Goal: Transaction & Acquisition: Purchase product/service

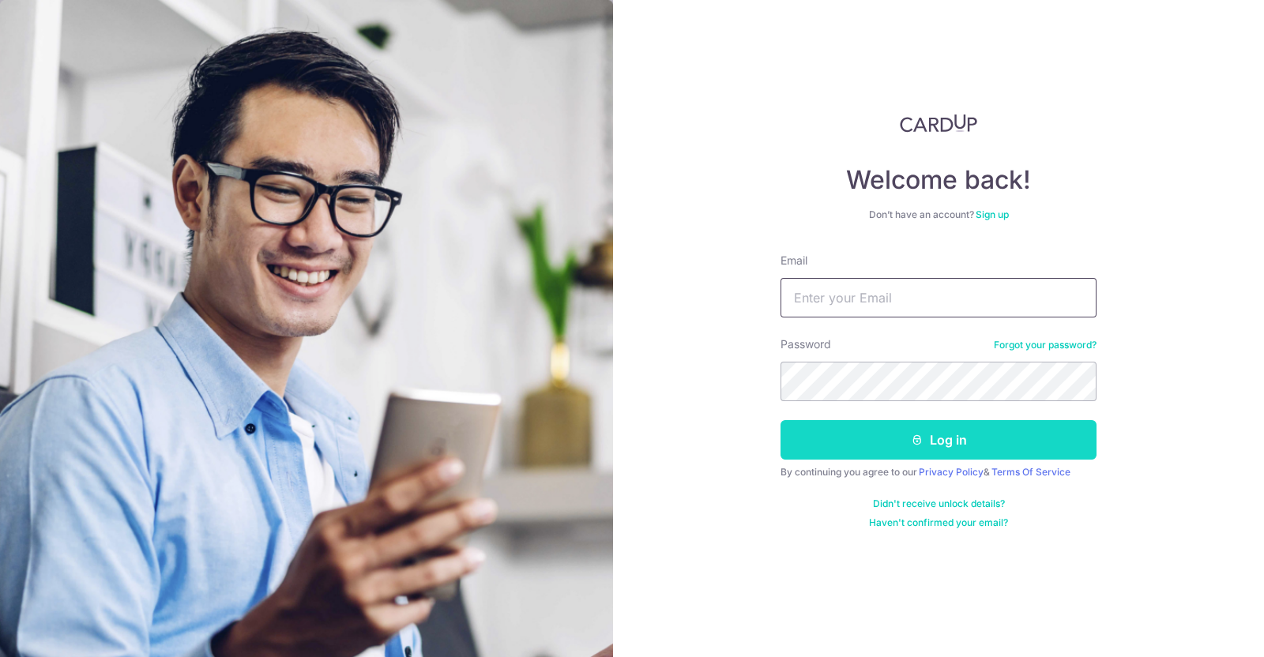
type input "acp@watertiger.com.sg"
click at [888, 450] on button "Log in" at bounding box center [938, 439] width 316 height 39
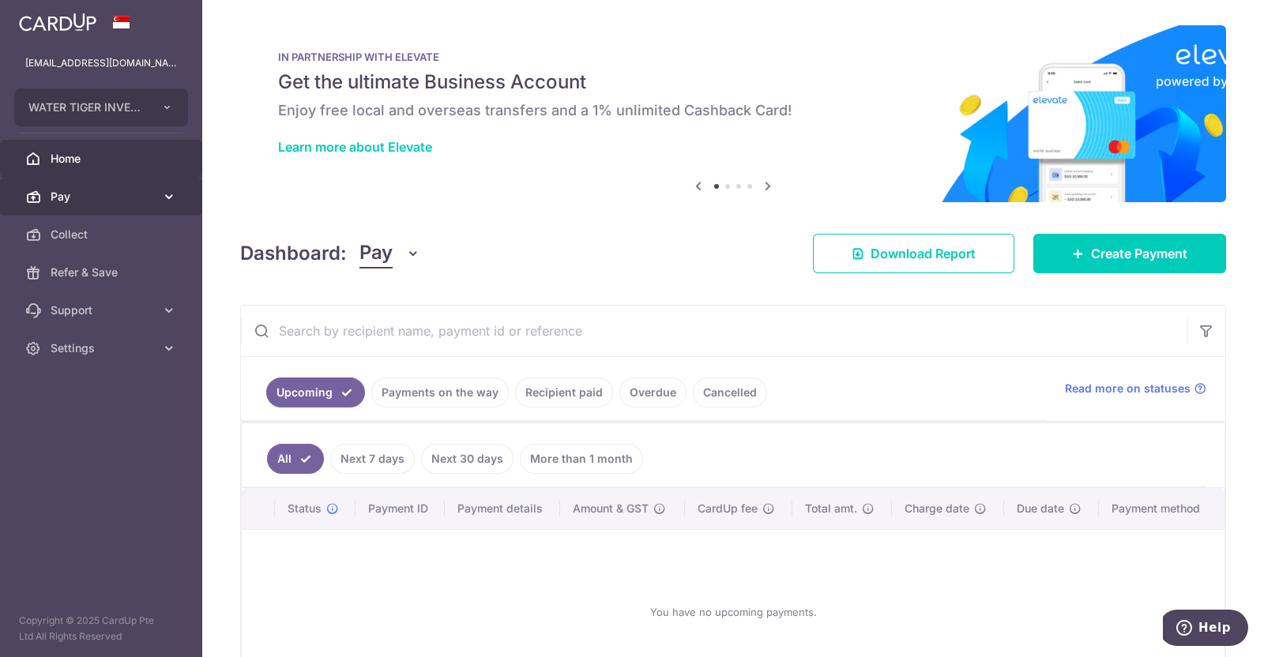
click at [60, 198] on span "Pay" at bounding box center [103, 197] width 104 height 16
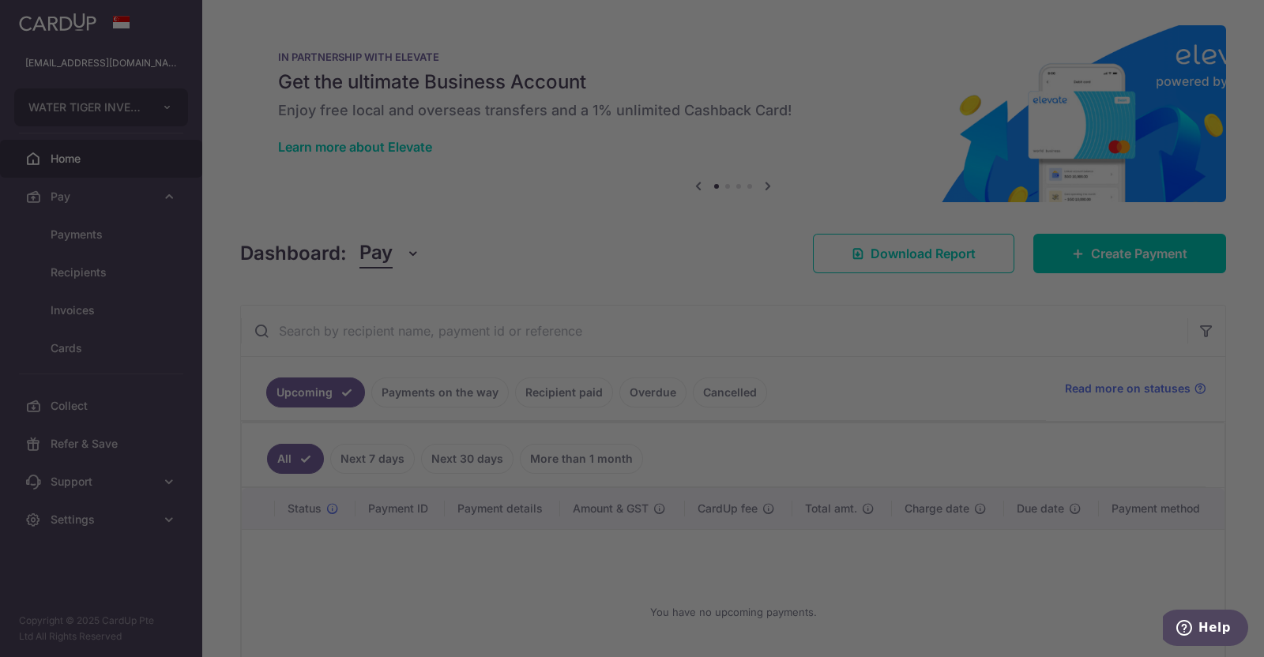
click at [88, 235] on div at bounding box center [638, 332] width 1276 height 664
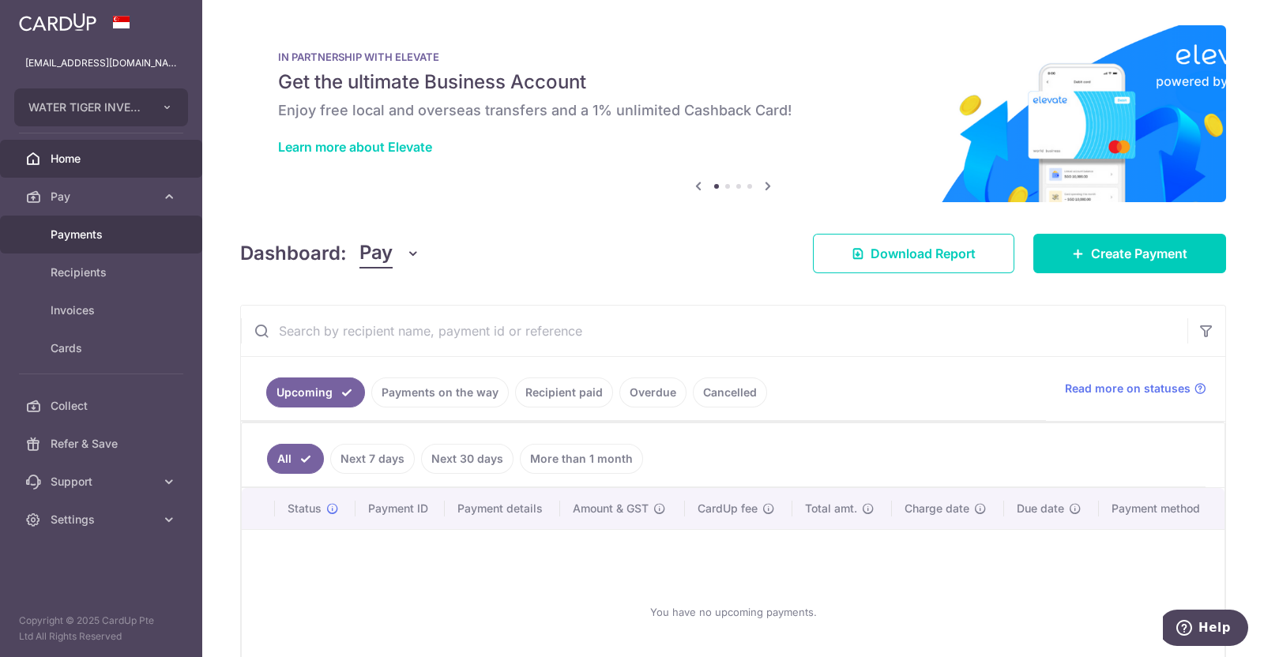
click at [82, 236] on span "Payments" at bounding box center [103, 235] width 104 height 16
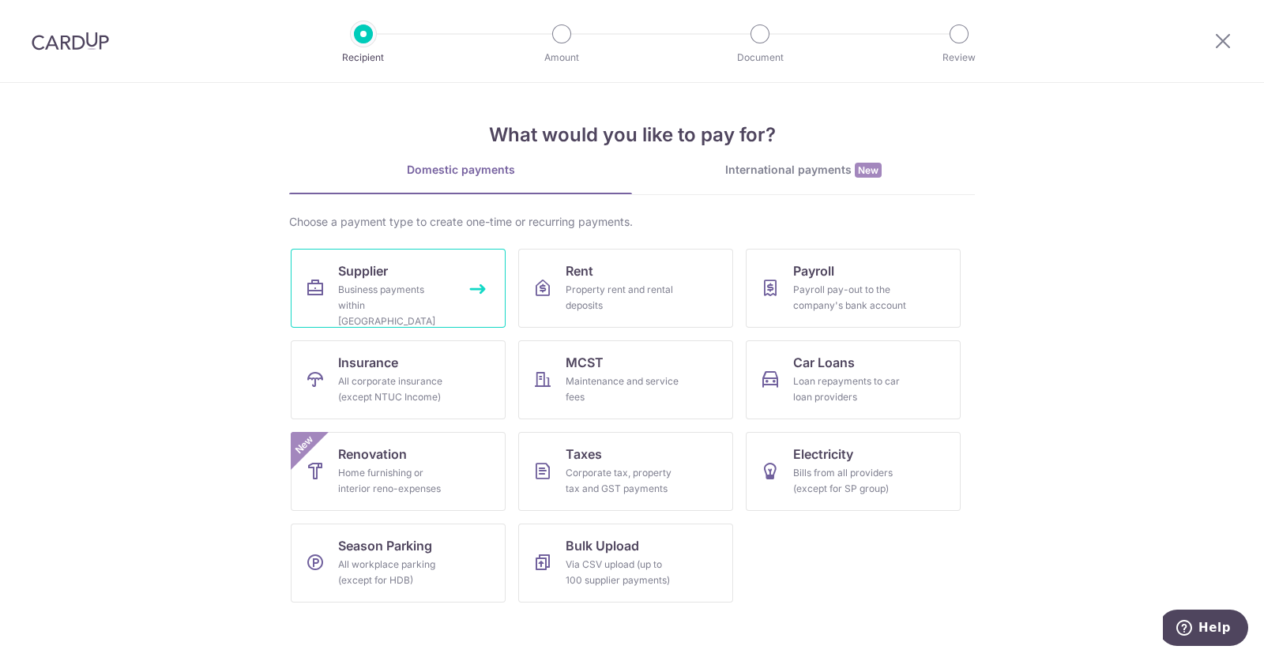
click at [380, 290] on div "Business payments within Singapore" at bounding box center [395, 305] width 114 height 47
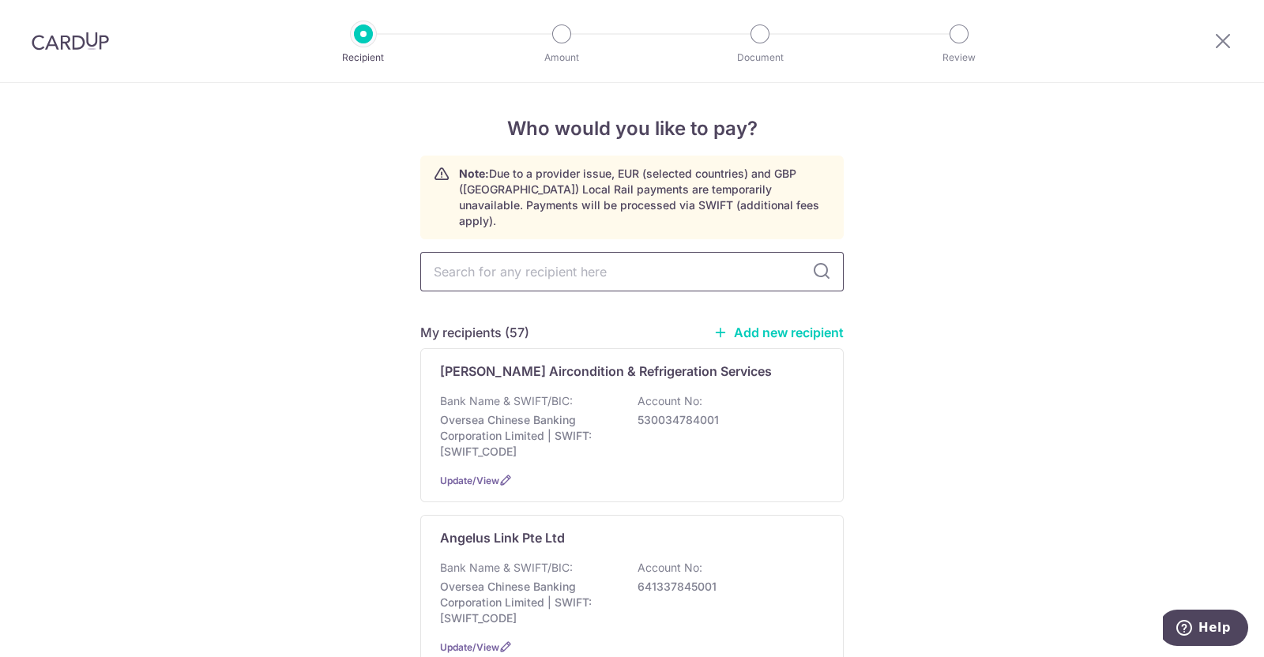
click at [535, 255] on input "text" at bounding box center [631, 271] width 423 height 39
type input "tts"
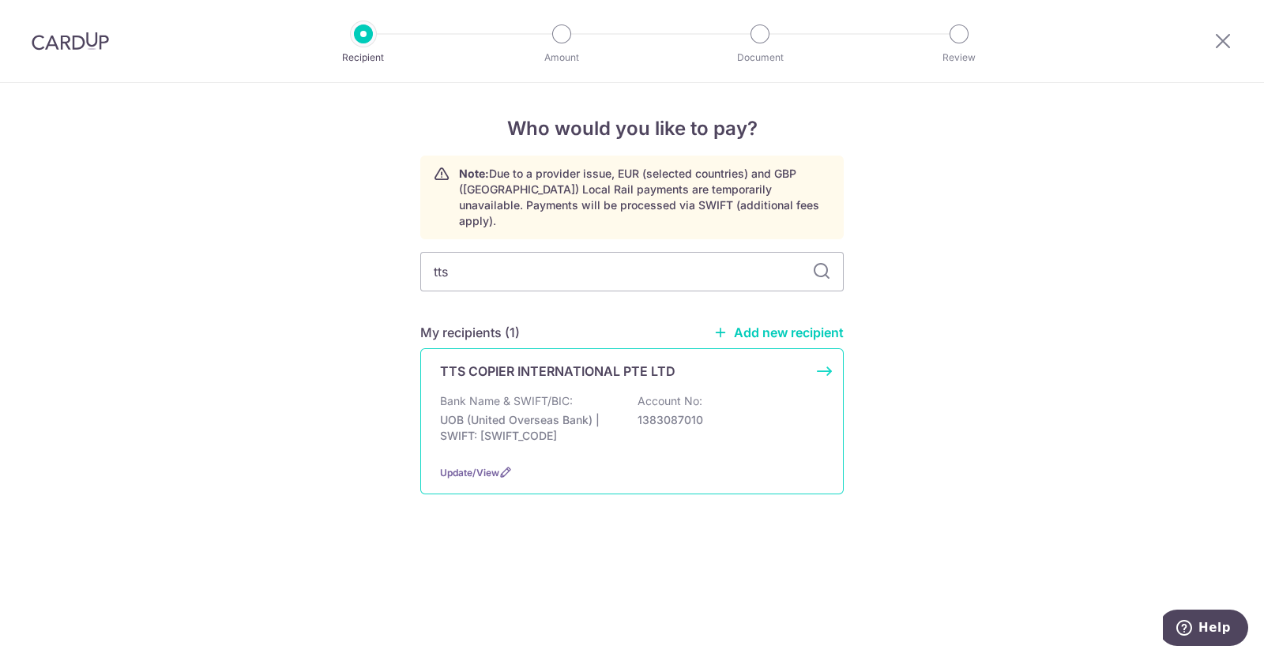
click at [482, 412] on p "UOB (United Overseas Bank) | SWIFT: UOVBSGSGXXX" at bounding box center [528, 428] width 177 height 32
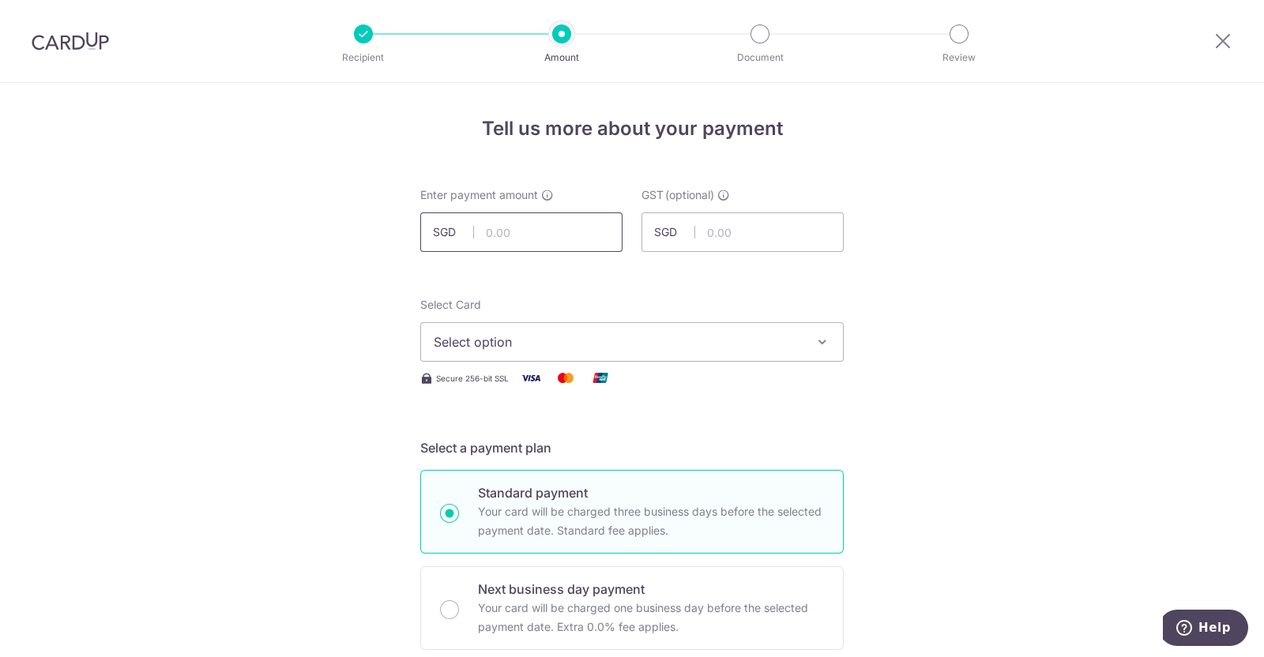
click at [543, 235] on input "text" at bounding box center [521, 231] width 202 height 39
type input "311.77"
click at [743, 336] on span "Select option" at bounding box center [618, 342] width 368 height 19
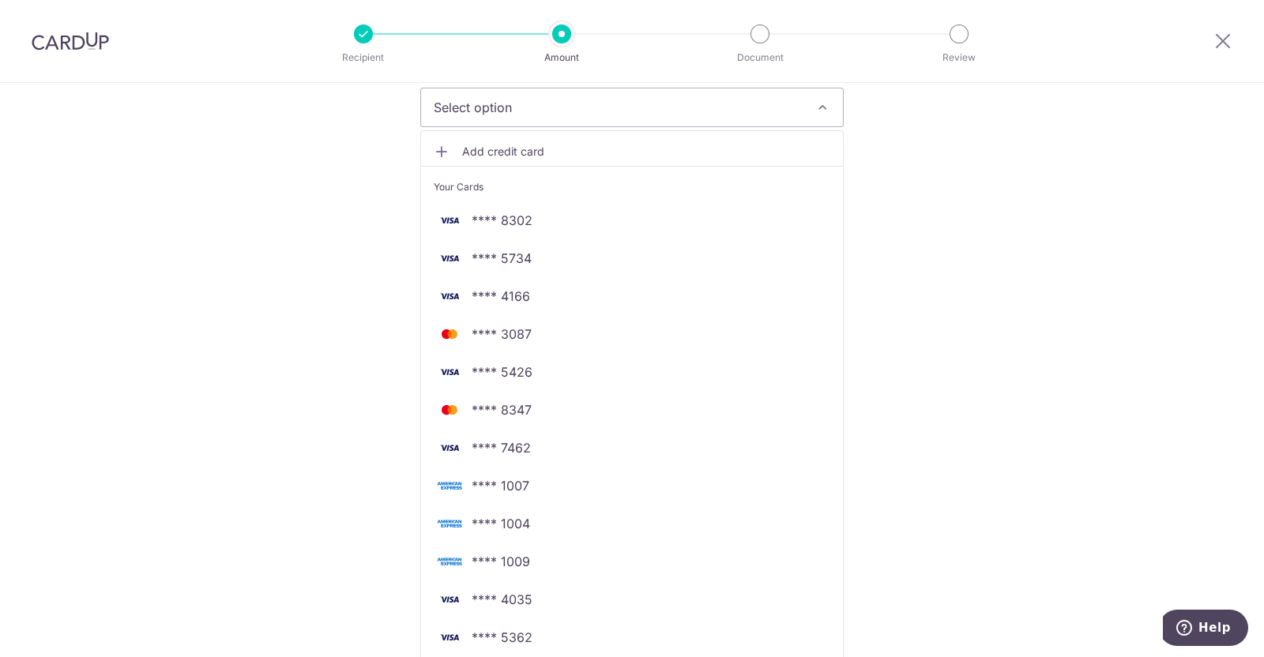
scroll to position [494, 0]
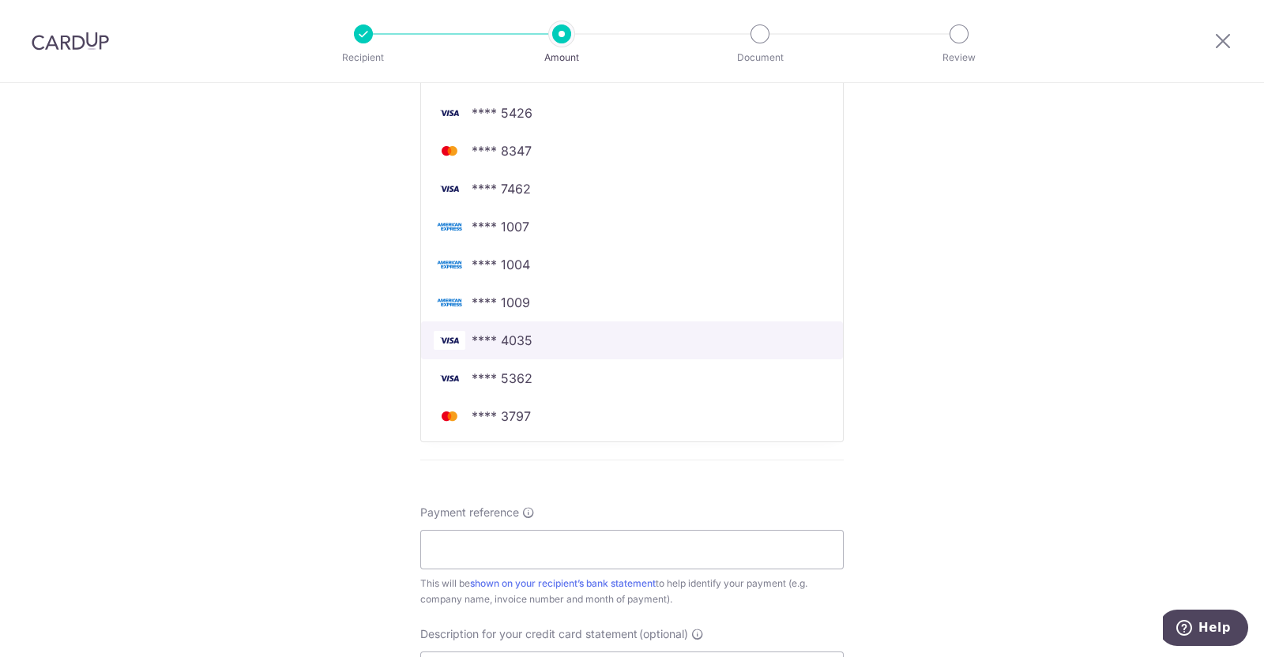
click at [528, 337] on span "**** 4035" at bounding box center [632, 340] width 397 height 19
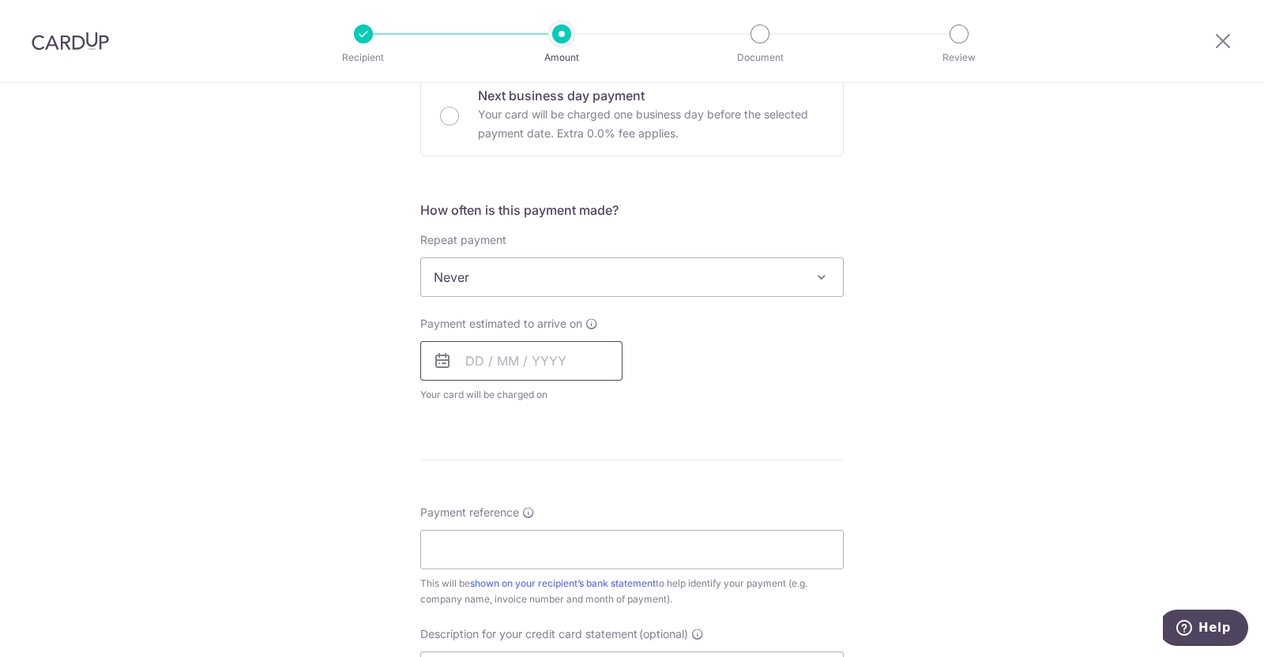
click at [497, 369] on input "text" at bounding box center [521, 360] width 202 height 39
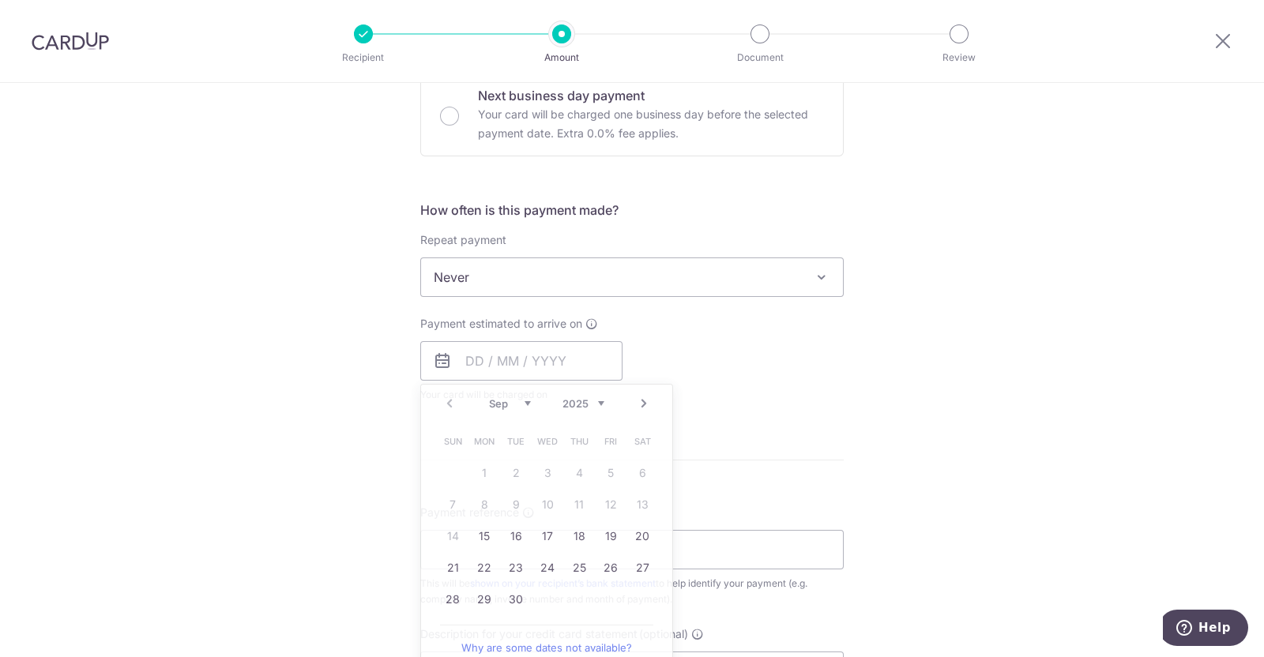
click at [882, 412] on div "Tell us more about your payment Enter payment amount SGD 311.77 311.77 GST (opt…" at bounding box center [632, 356] width 1264 height 1535
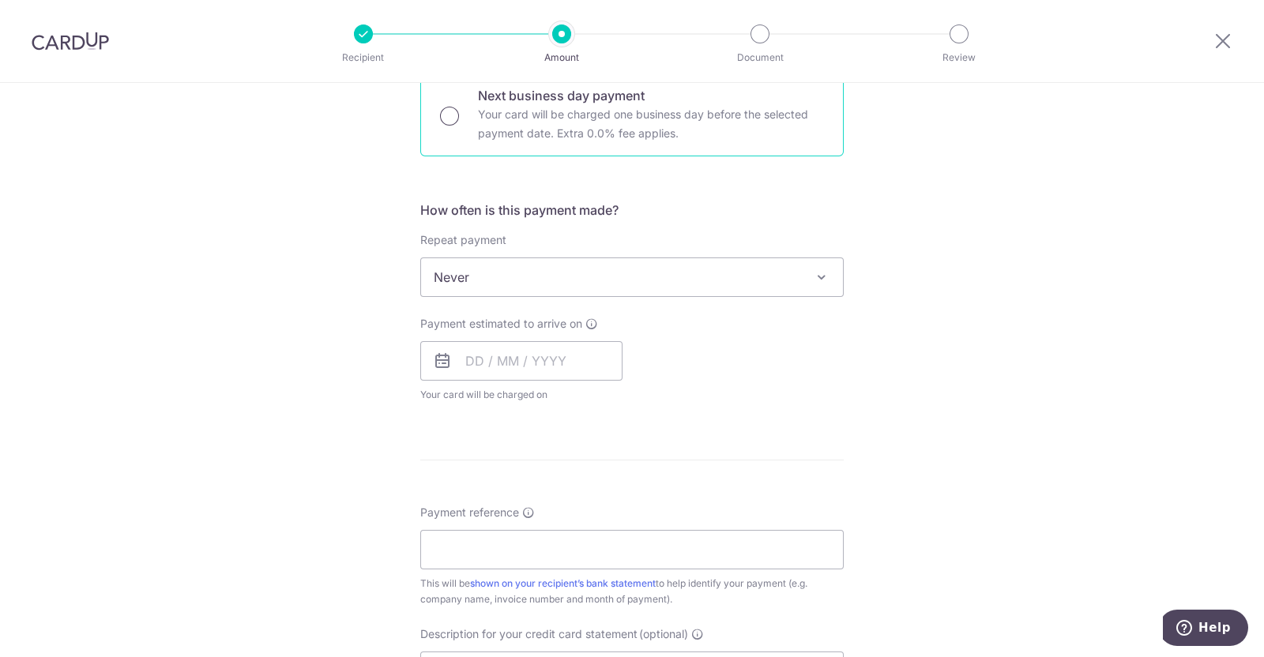
click at [449, 118] on input "Next business day payment Your card will be charged one business day before the…" at bounding box center [449, 116] width 19 height 19
radio input "true"
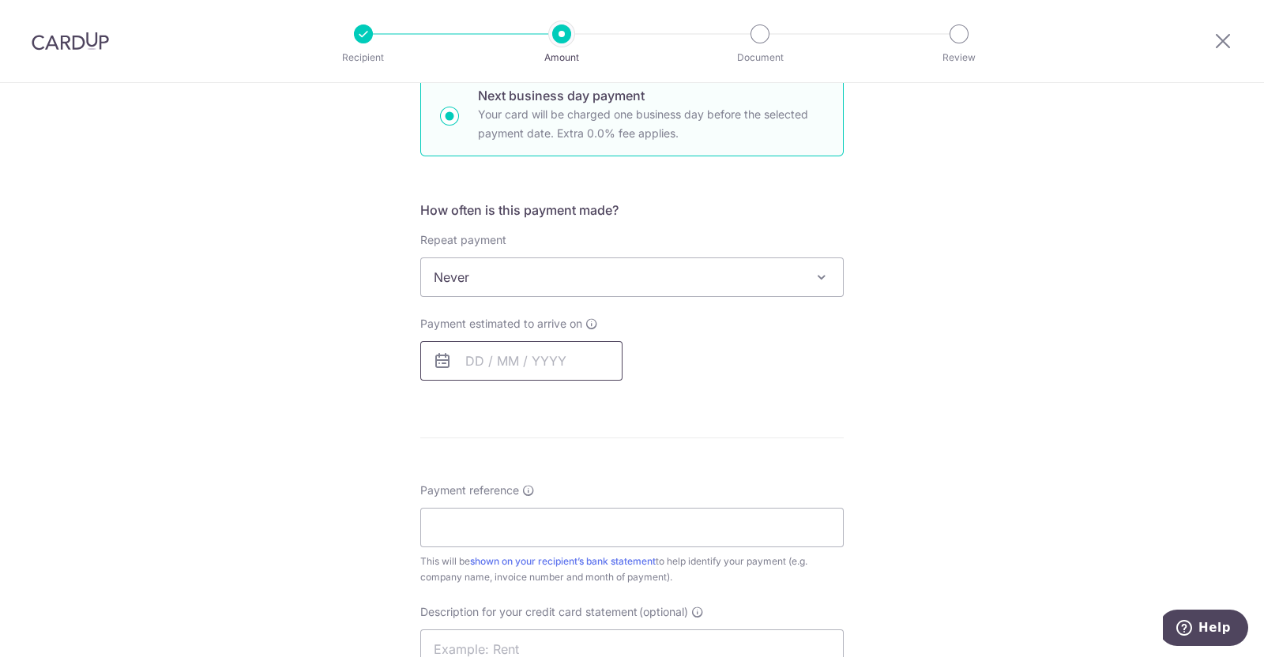
click at [543, 353] on input "text" at bounding box center [521, 360] width 202 height 39
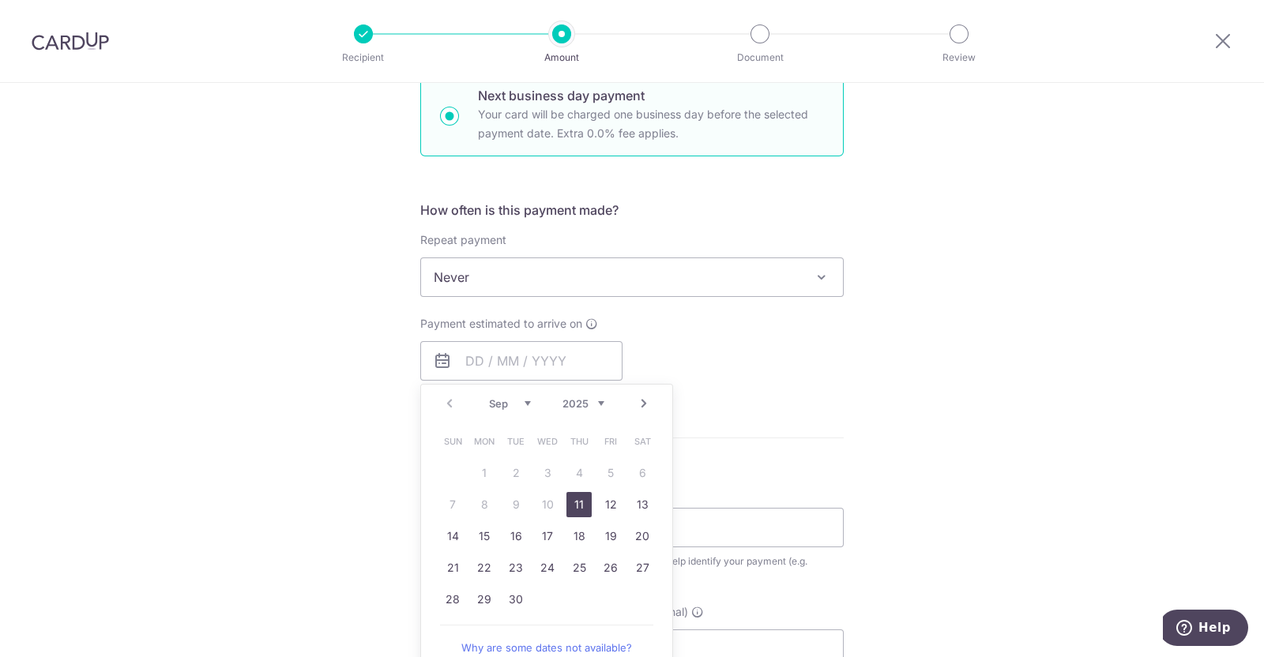
click at [579, 505] on link "11" at bounding box center [578, 504] width 25 height 25
type input "[DATE]"
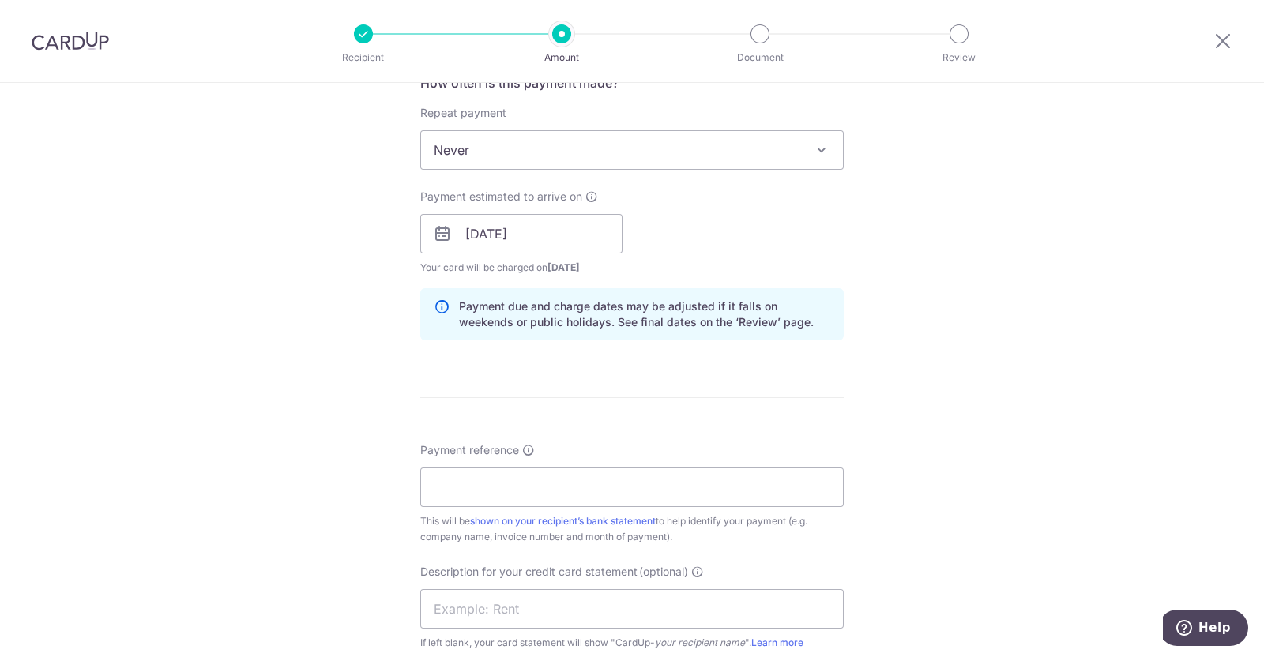
scroll to position [789, 0]
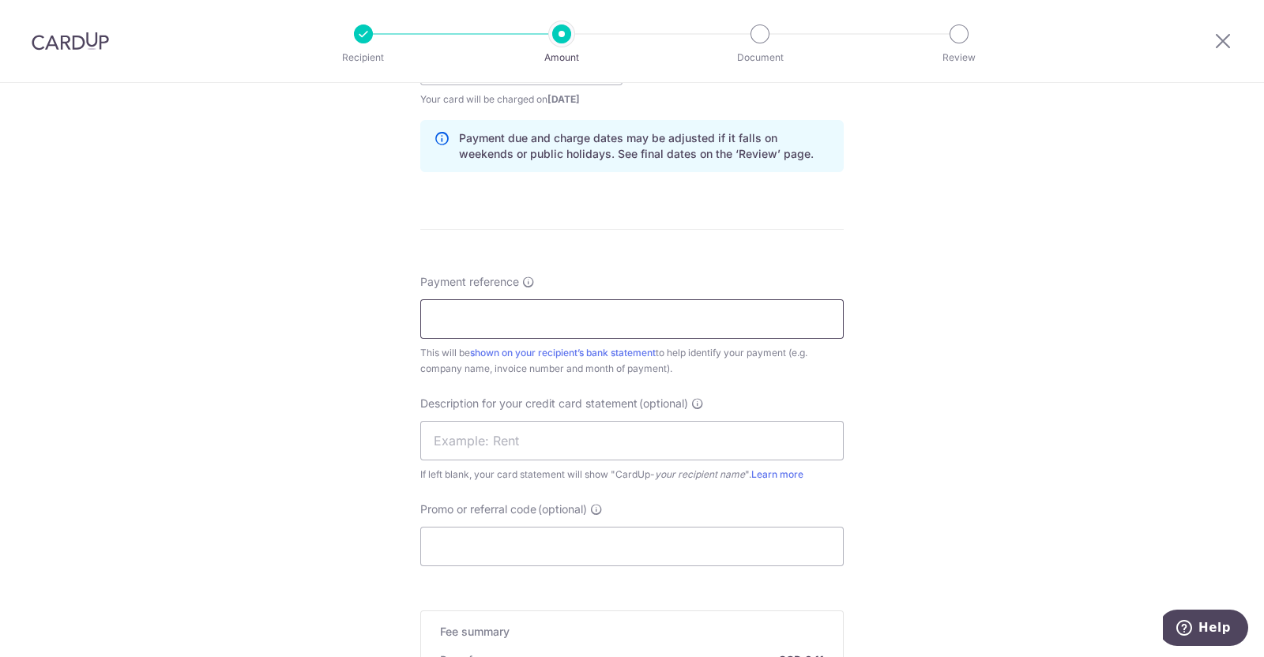
click at [493, 324] on input "Payment reference" at bounding box center [631, 318] width 423 height 39
type input "WTI TTS COPIER"
click at [533, 445] on input "text" at bounding box center [631, 440] width 423 height 39
type input "CARDUP"
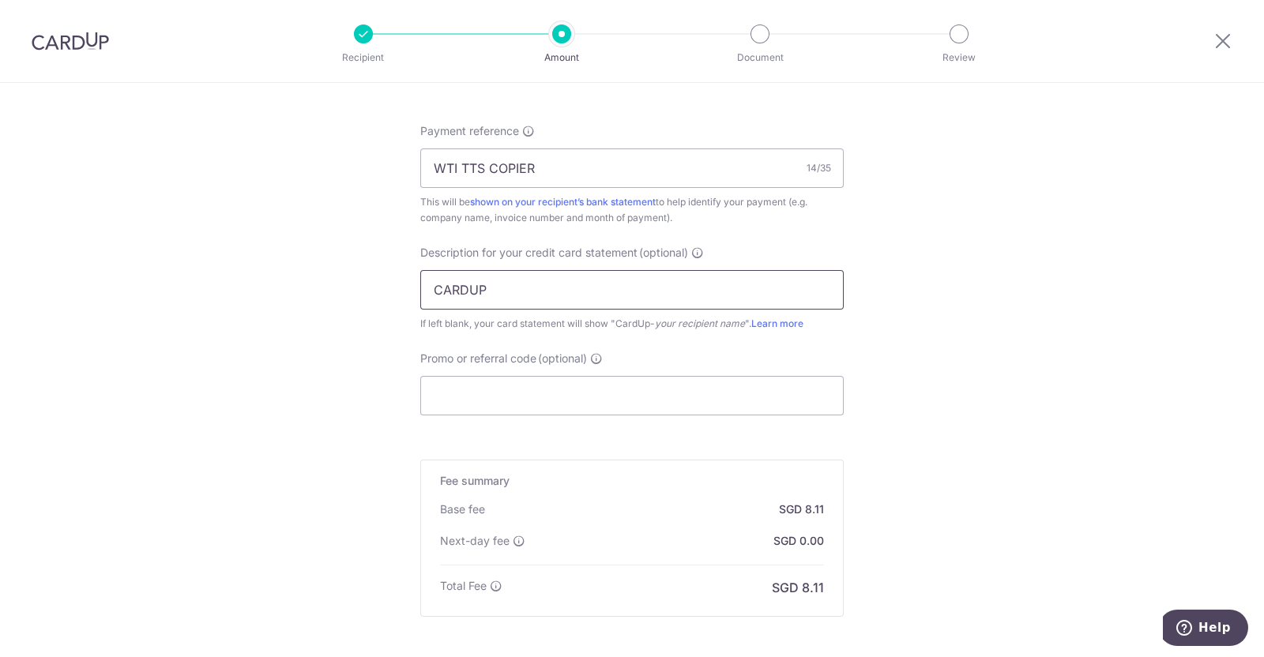
scroll to position [1086, 0]
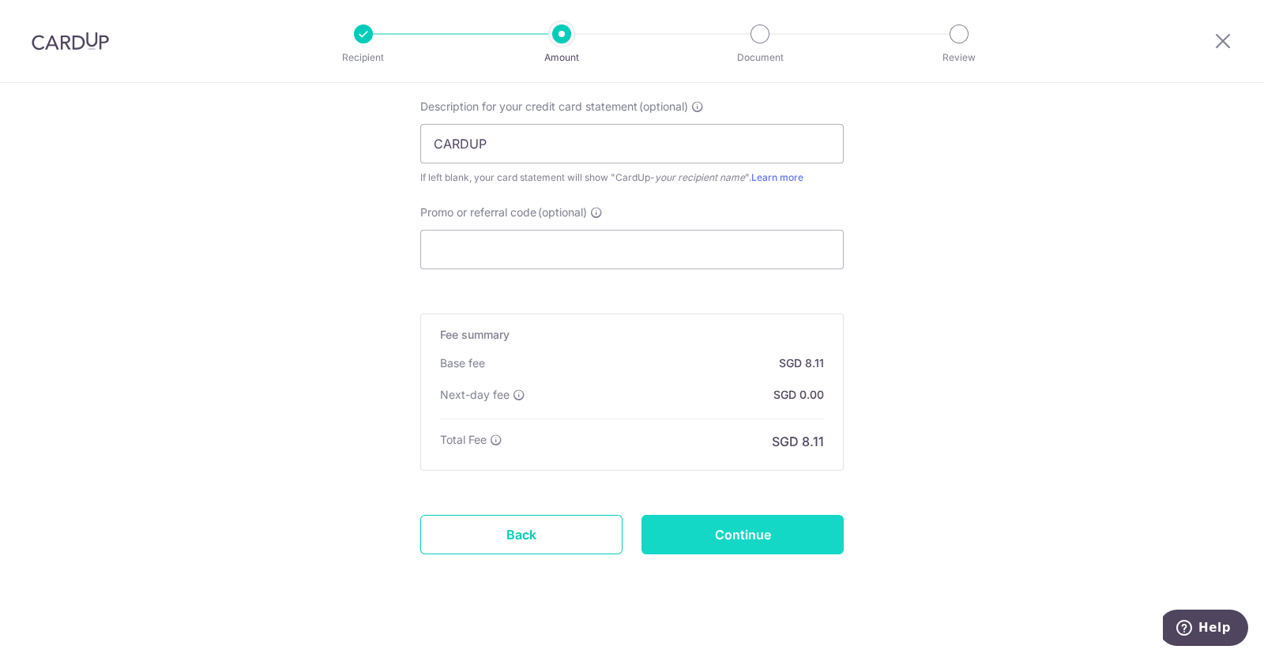
click at [736, 533] on input "Continue" at bounding box center [742, 534] width 202 height 39
type input "Create Schedule"
